Goal: Find specific page/section: Find specific page/section

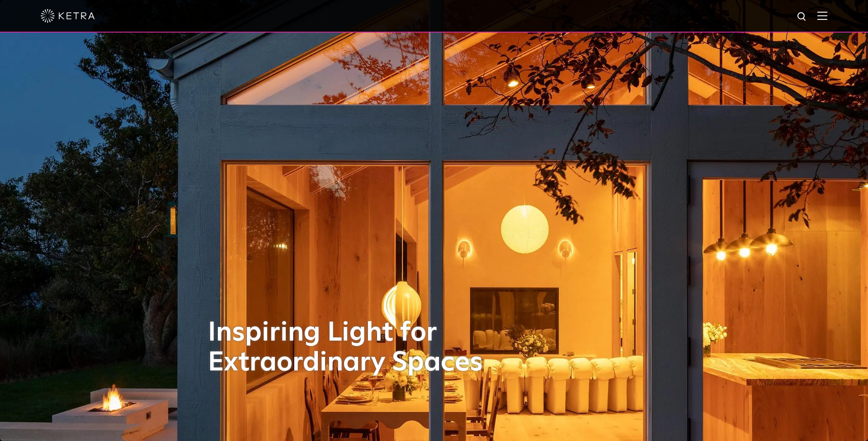
click at [824, 17] on img at bounding box center [822, 15] width 10 height 9
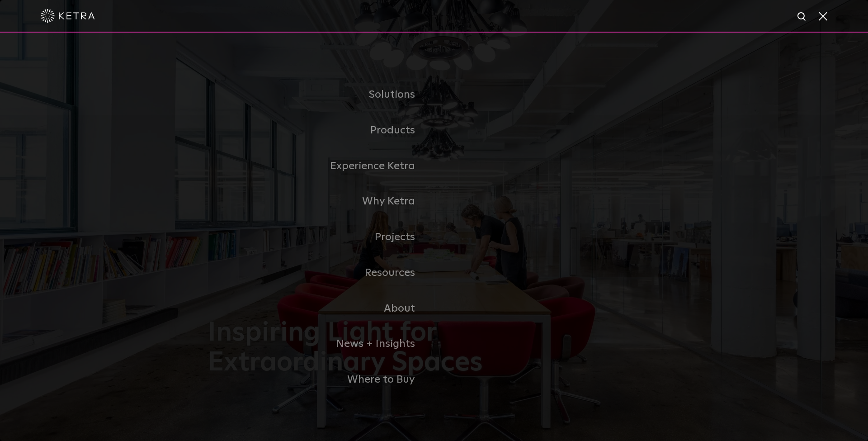
click at [386, 378] on link "Where to Buy" at bounding box center [321, 380] width 226 height 36
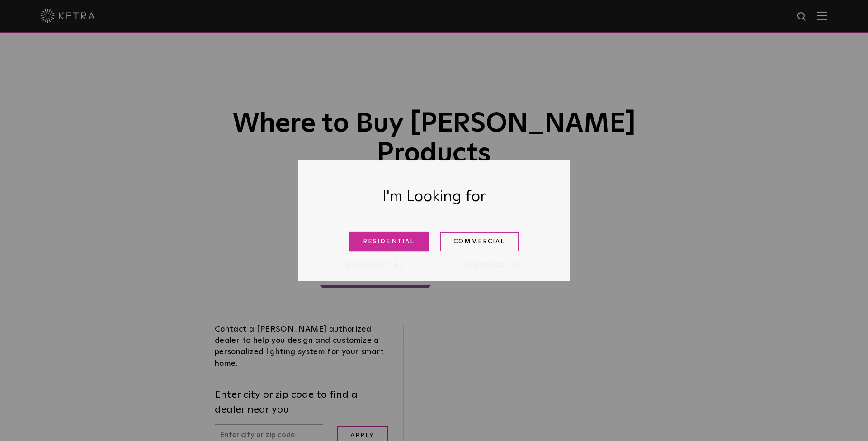
click at [388, 245] on link "Residential" at bounding box center [388, 241] width 79 height 19
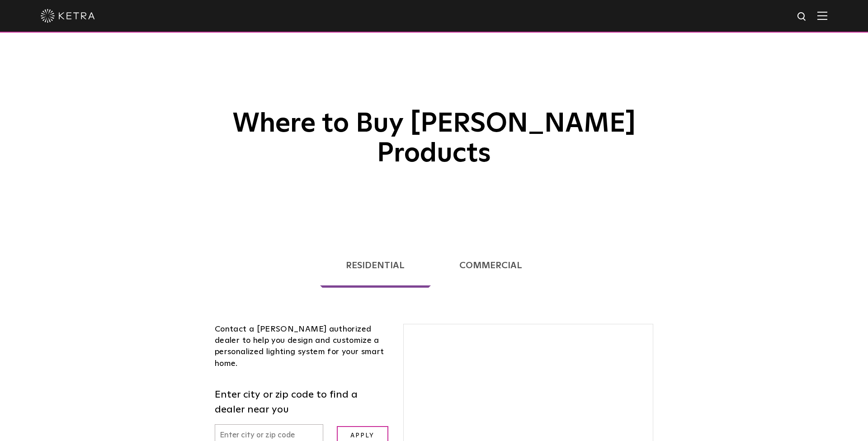
scroll to position [155, 0]
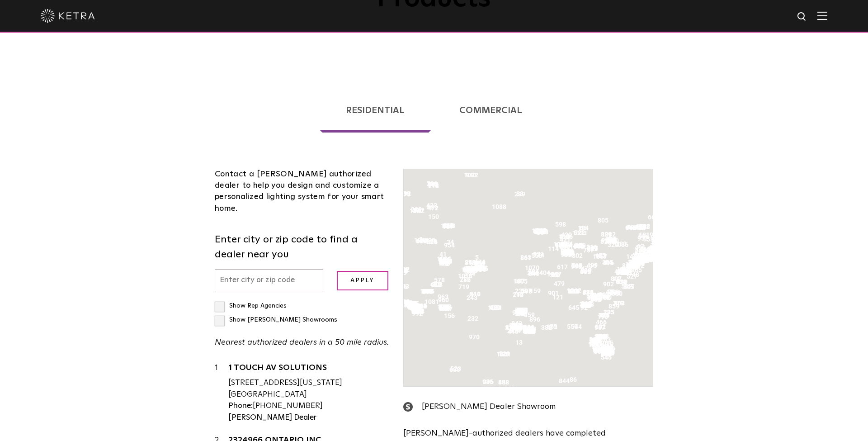
drag, startPoint x: 263, startPoint y: 236, endPoint x: 295, endPoint y: 240, distance: 32.3
click at [263, 269] on input "text" at bounding box center [269, 280] width 108 height 23
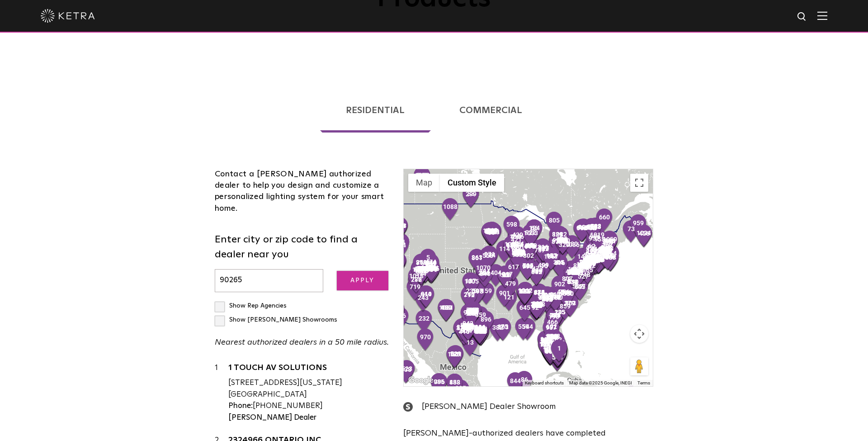
type input "90265"
drag, startPoint x: 367, startPoint y: 237, endPoint x: 397, endPoint y: 244, distance: 31.4
click at [368, 271] on input "Apply" at bounding box center [363, 280] width 52 height 19
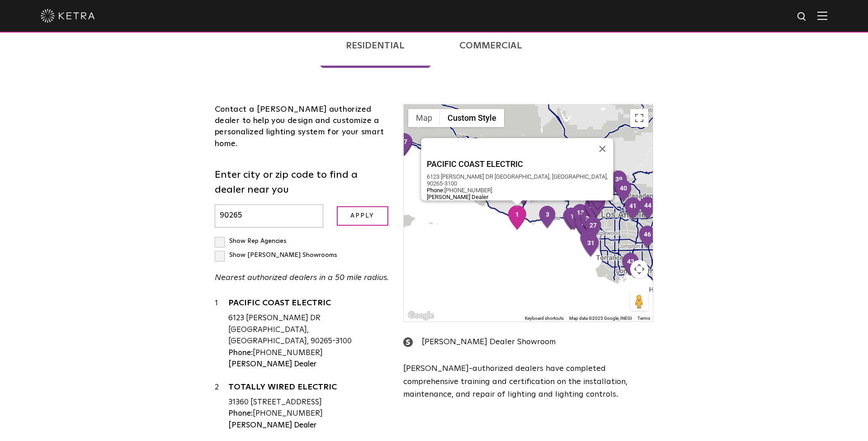
scroll to position [219, 0]
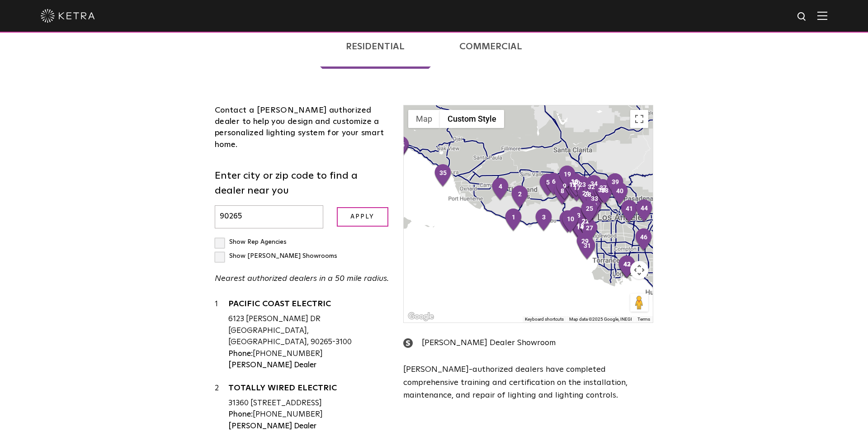
drag, startPoint x: 704, startPoint y: 193, endPoint x: 697, endPoint y: 193, distance: 7.2
click at [704, 193] on div "Loading... Residential Commercial Contact a [PERSON_NAME] authorized dealer to …" at bounding box center [434, 260] width 868 height 502
